Goal: Information Seeking & Learning: Learn about a topic

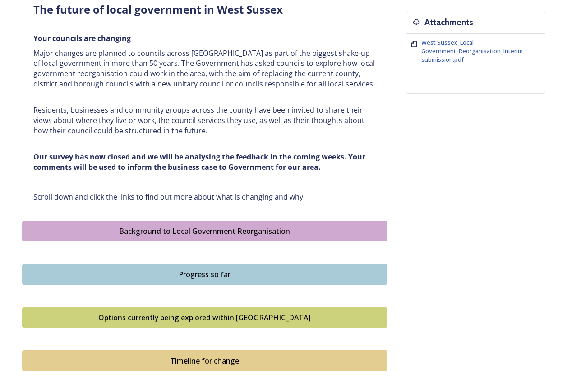
scroll to position [361, 0]
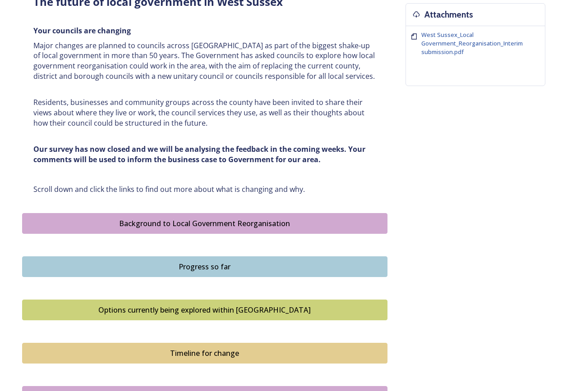
click at [190, 228] on div "Background to Local Government Reorganisation" at bounding box center [204, 223] width 355 height 11
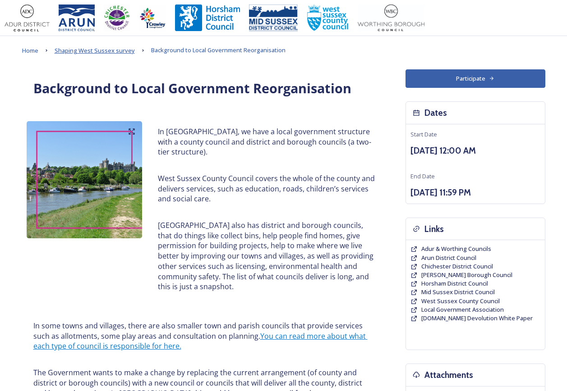
click at [92, 48] on span "Shaping West Sussex survey" at bounding box center [95, 50] width 80 height 8
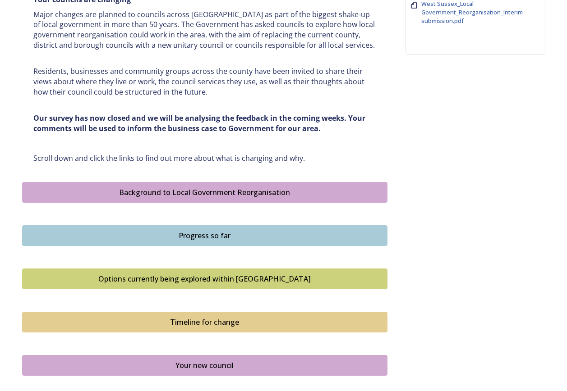
scroll to position [406, 0]
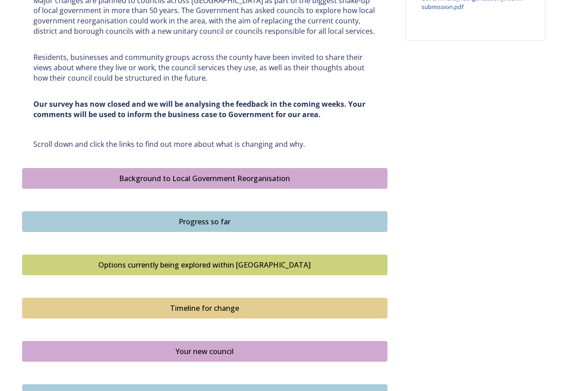
click at [234, 180] on div "Background to Local Government Reorganisation" at bounding box center [204, 178] width 355 height 11
